Goal: Information Seeking & Learning: Learn about a topic

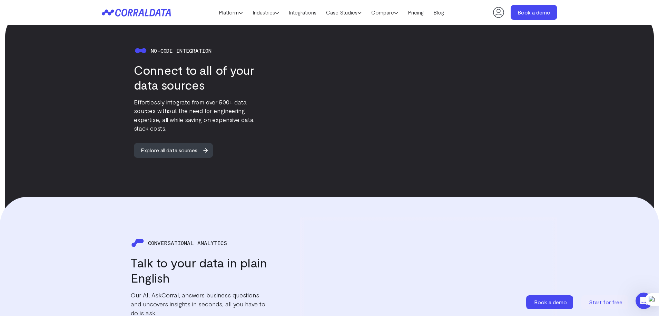
scroll to position [660, 0]
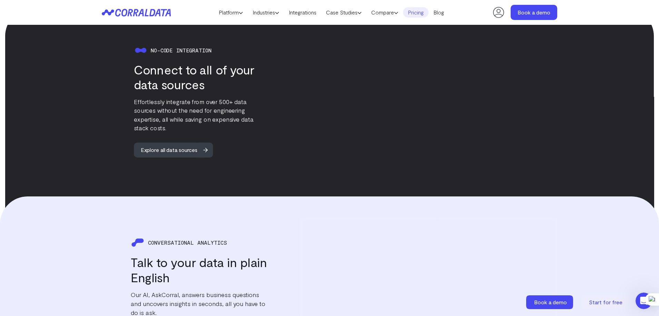
click at [423, 15] on link "Pricing" at bounding box center [416, 12] width 26 height 10
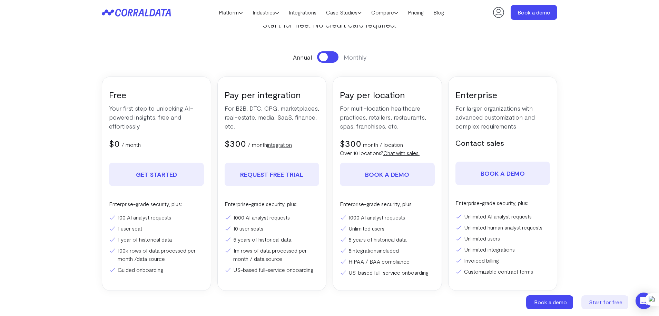
scroll to position [76, 0]
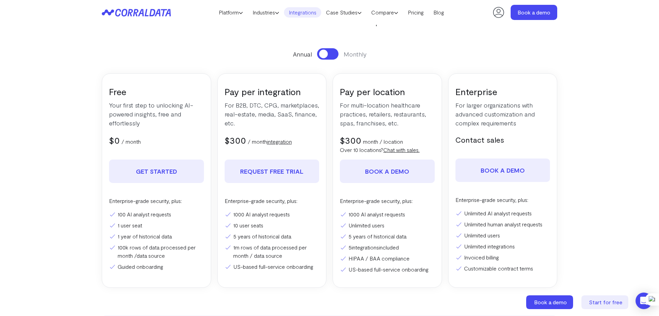
click at [299, 12] on link "Integrations" at bounding box center [302, 12] width 37 height 10
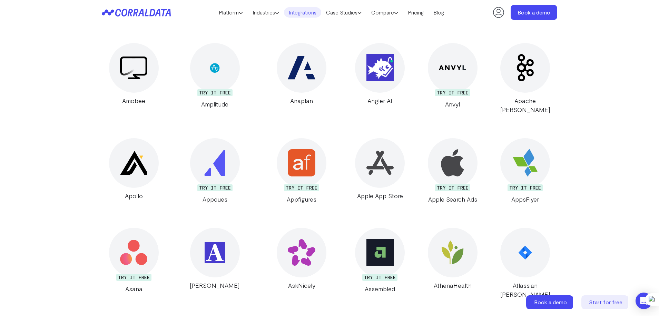
scroll to position [837, 0]
